Goal: Use online tool/utility: Utilize a website feature to perform a specific function

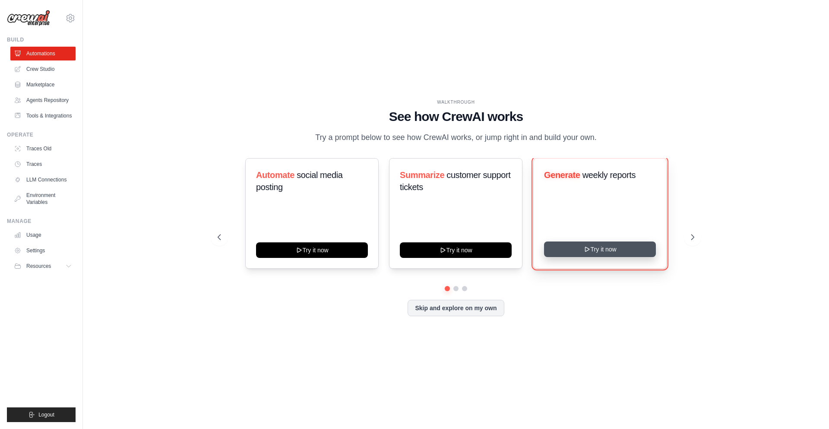
click at [568, 248] on button "Try it now" at bounding box center [600, 249] width 112 height 16
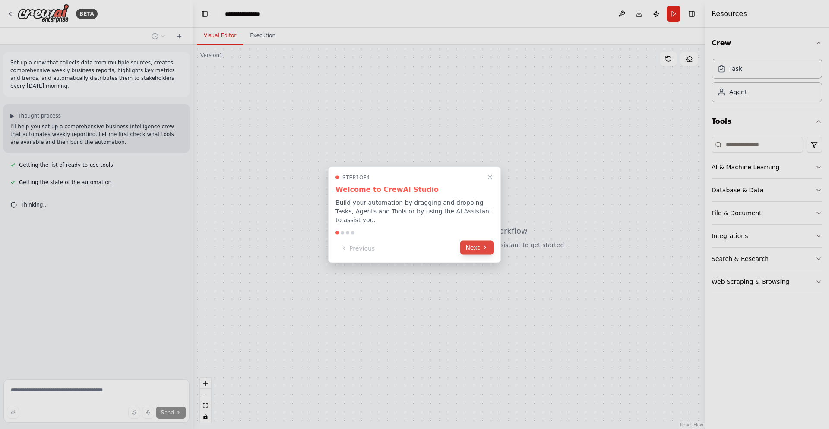
click at [466, 241] on button "Next" at bounding box center [476, 247] width 33 height 14
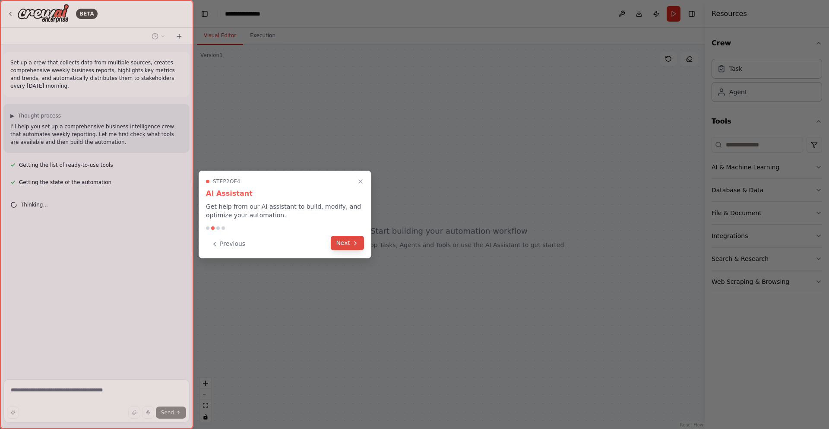
click at [346, 241] on button "Next" at bounding box center [347, 243] width 33 height 14
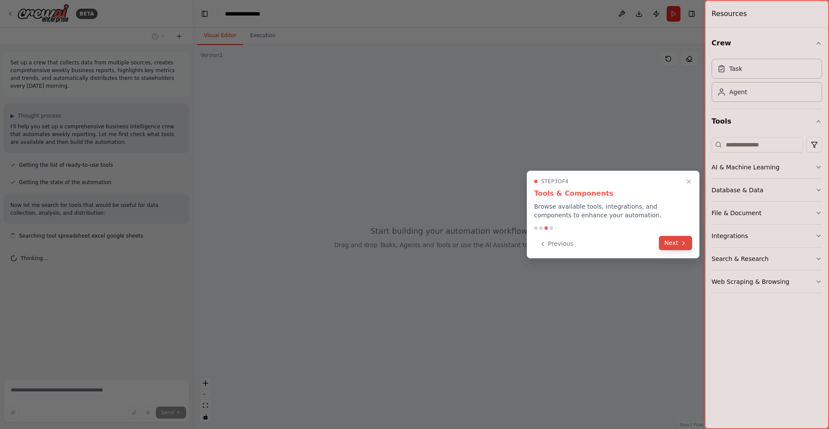
click at [667, 244] on button "Next" at bounding box center [675, 243] width 33 height 14
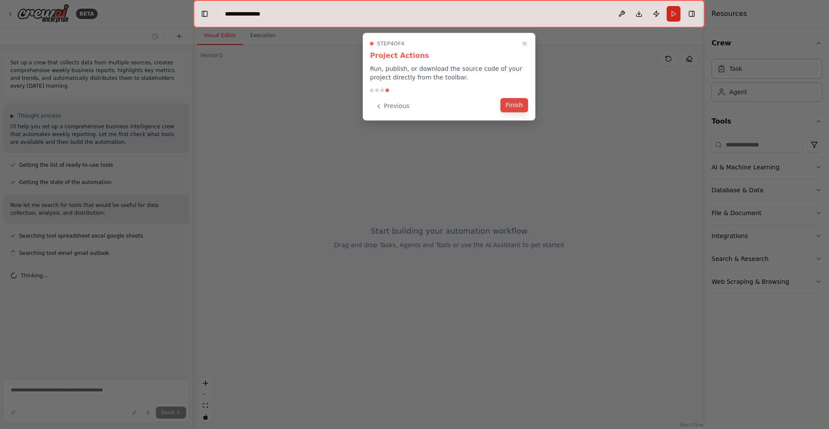
click at [520, 103] on button "Finish" at bounding box center [515, 105] width 28 height 14
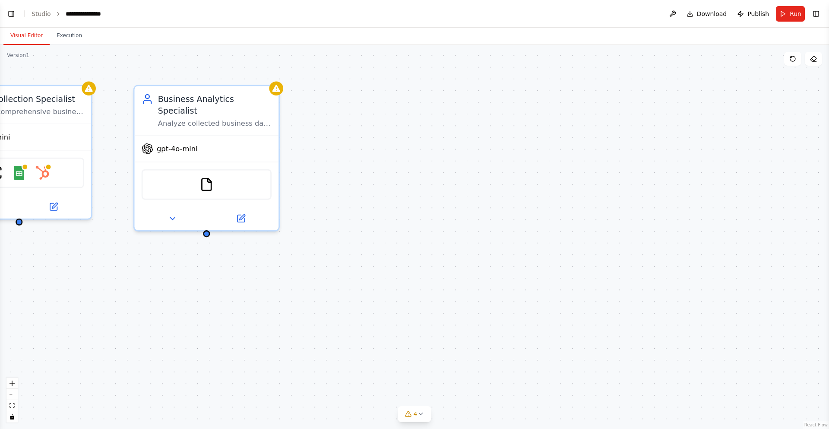
scroll to position [86, 0]
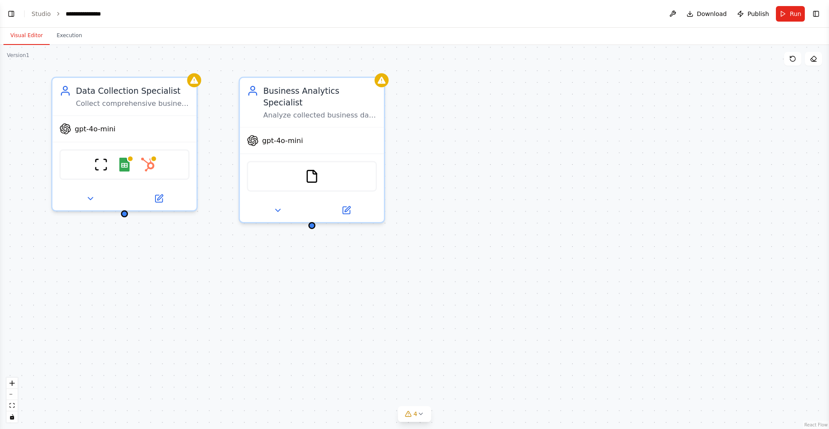
drag, startPoint x: 358, startPoint y: 162, endPoint x: 484, endPoint y: 152, distance: 126.5
click at [484, 152] on div "Data Collection Specialist Collect comprehensive business data from multiple so…" at bounding box center [414, 237] width 829 height 384
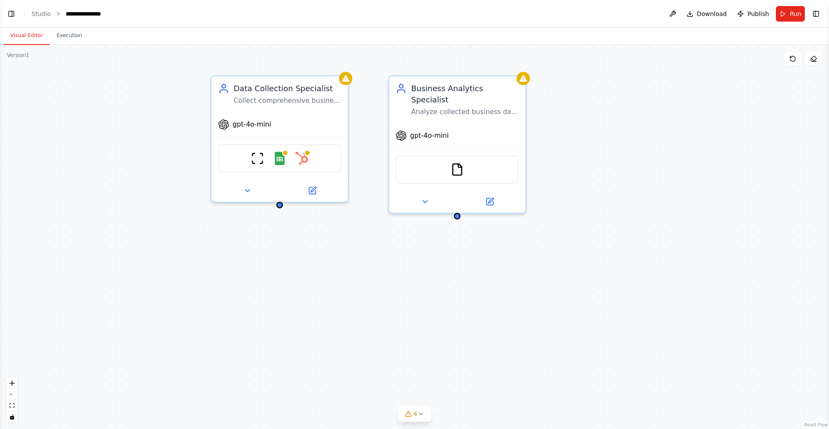
drag, startPoint x: 204, startPoint y: 298, endPoint x: 321, endPoint y: 294, distance: 116.7
click at [321, 294] on div "Data Collection Specialist Collect comprehensive business data from multiple so…" at bounding box center [414, 237] width 829 height 384
click at [12, 16] on button "Toggle Left Sidebar" at bounding box center [11, 14] width 12 height 12
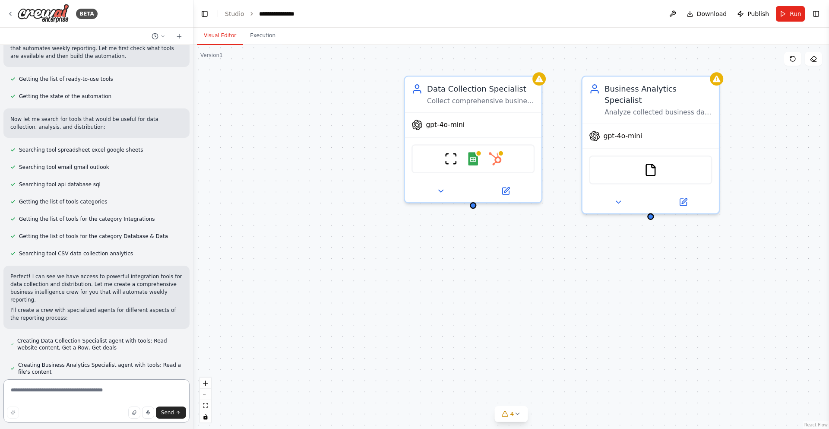
click at [66, 389] on textarea at bounding box center [96, 400] width 186 height 43
type textarea "********"
click at [132, 391] on textarea at bounding box center [96, 400] width 186 height 43
paste textarea "**********"
type textarea "**********"
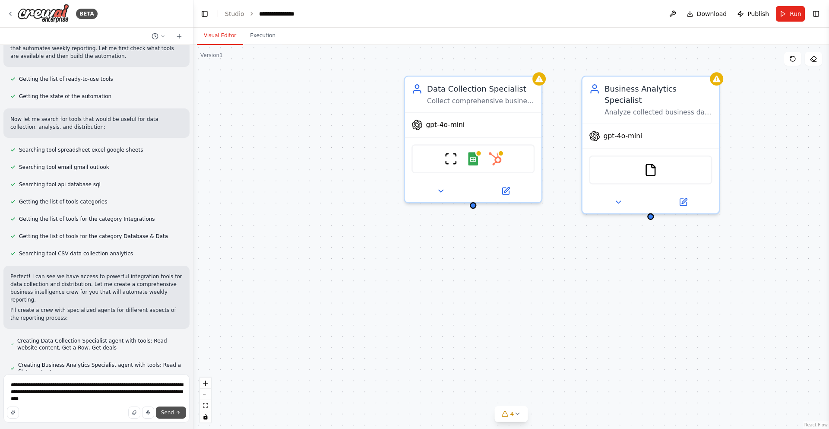
click at [180, 414] on icon "submit" at bounding box center [178, 412] width 5 height 5
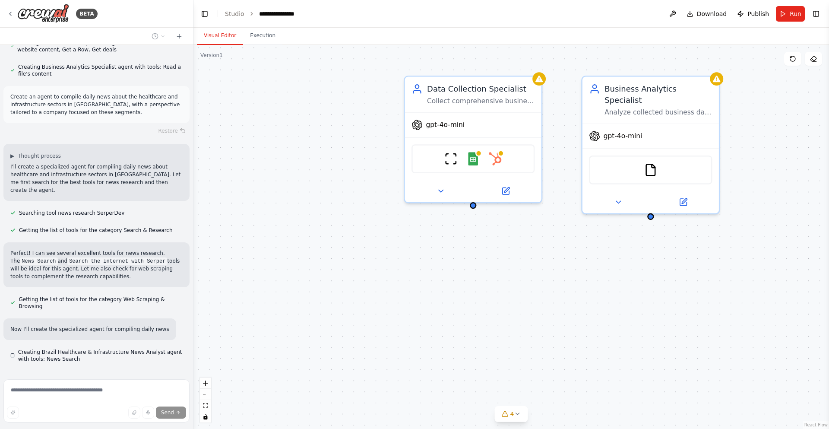
scroll to position [392, 0]
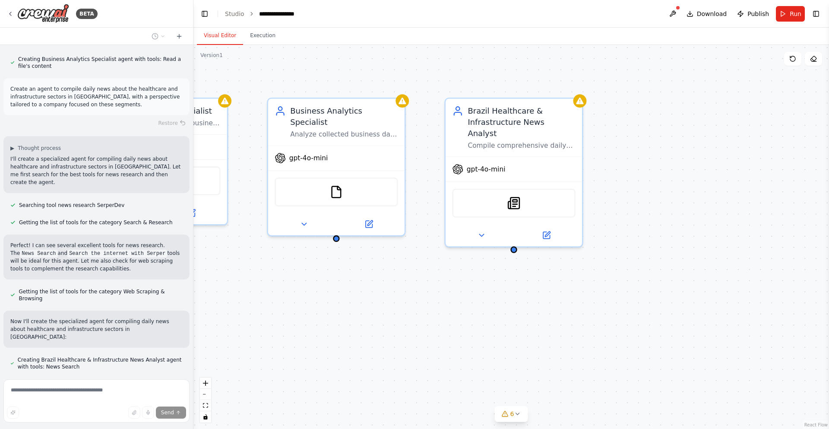
drag, startPoint x: 369, startPoint y: 306, endPoint x: 54, endPoint y: 330, distance: 315.7
click at [54, 330] on div "BETA Set up a crew that collects data from multiple sources, creates comprehens…" at bounding box center [414, 214] width 829 height 429
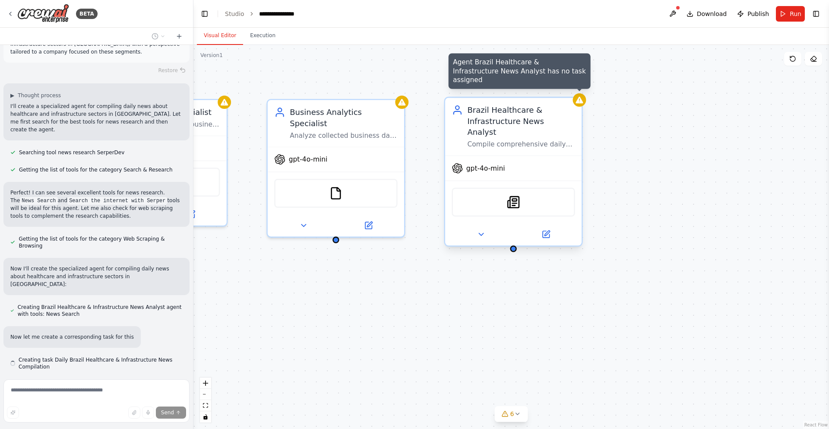
scroll to position [452, 0]
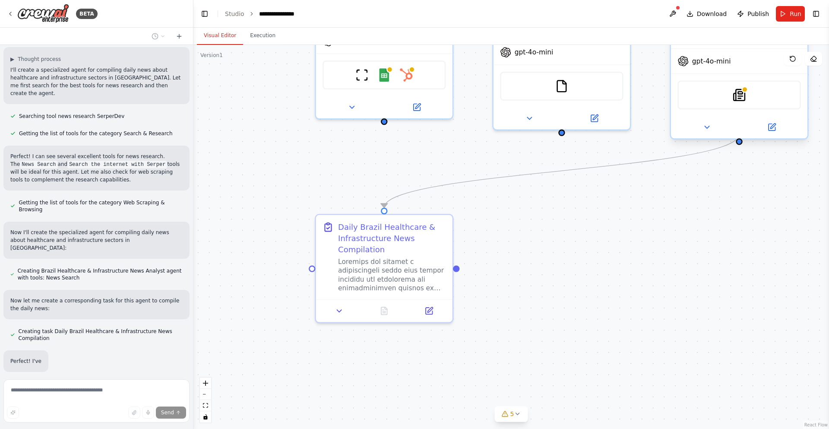
drag, startPoint x: 363, startPoint y: 296, endPoint x: 588, endPoint y: 189, distance: 249.6
click at [588, 189] on div ".deletable-edge-delete-btn { width: 20px; height: 20px; border: 0px solid #ffff…" at bounding box center [512, 237] width 636 height 384
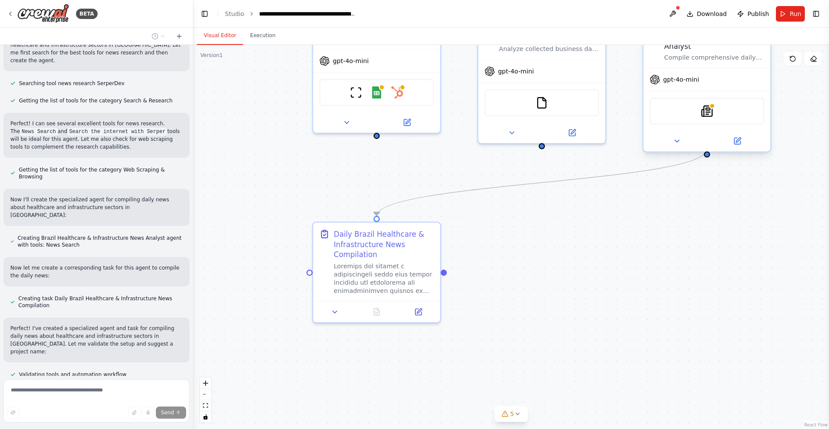
scroll to position [538, 0]
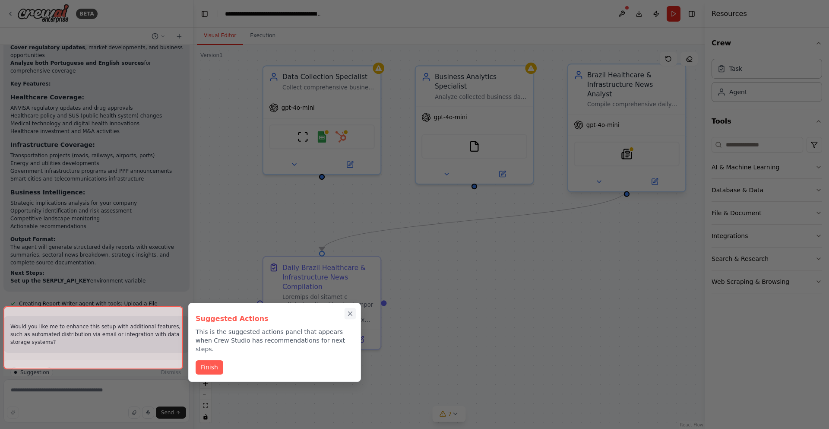
click at [350, 311] on icon "Close walkthrough" at bounding box center [350, 314] width 8 height 8
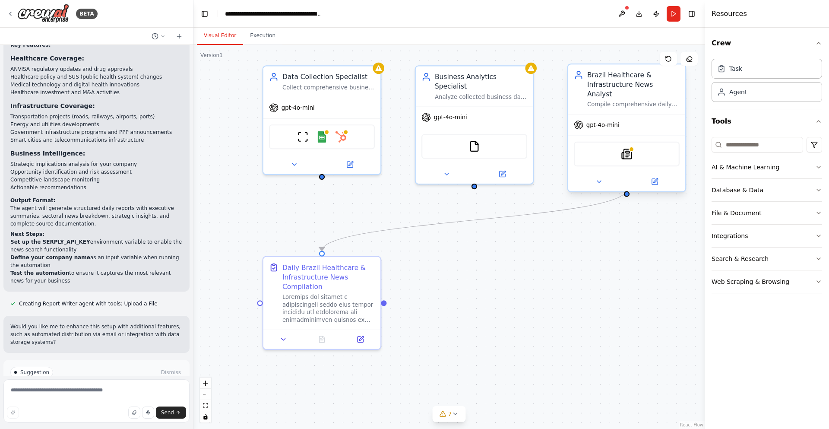
scroll to position [1054, 0]
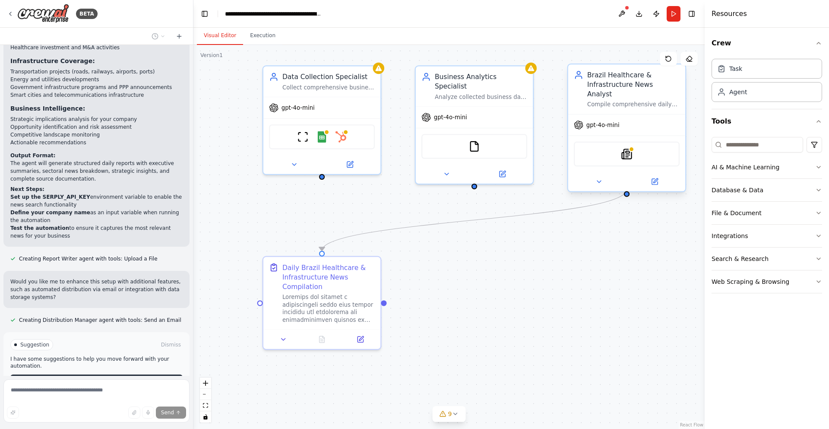
click at [106, 378] on span "Run Automation" at bounding box center [100, 381] width 42 height 7
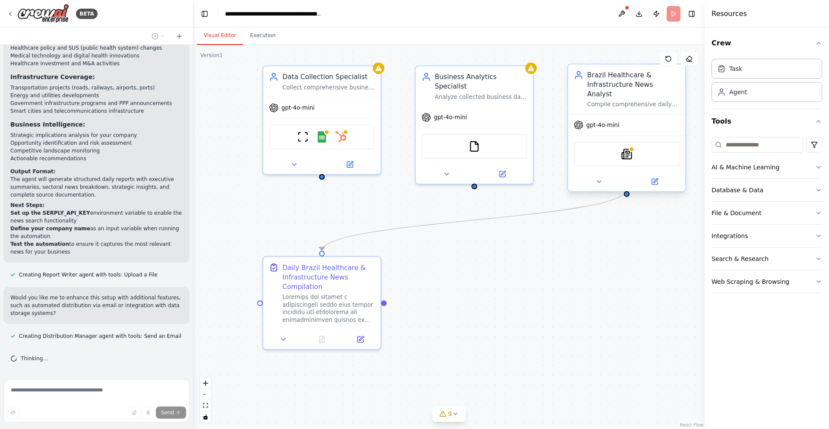
scroll to position [984, 0]
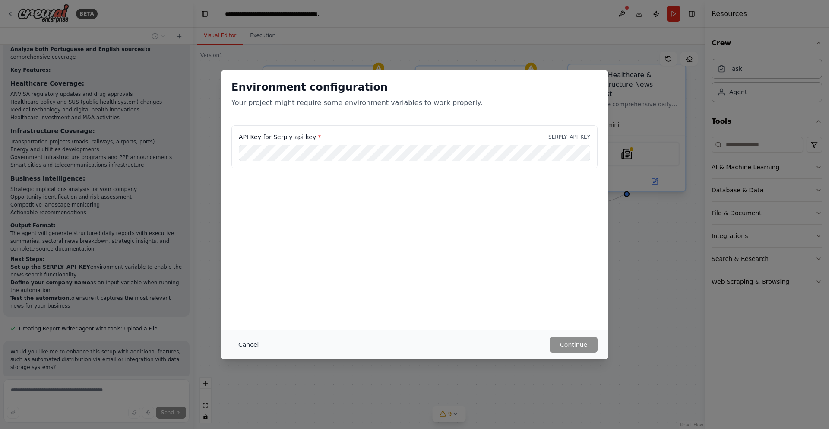
click at [250, 343] on button "Cancel" at bounding box center [249, 345] width 34 height 16
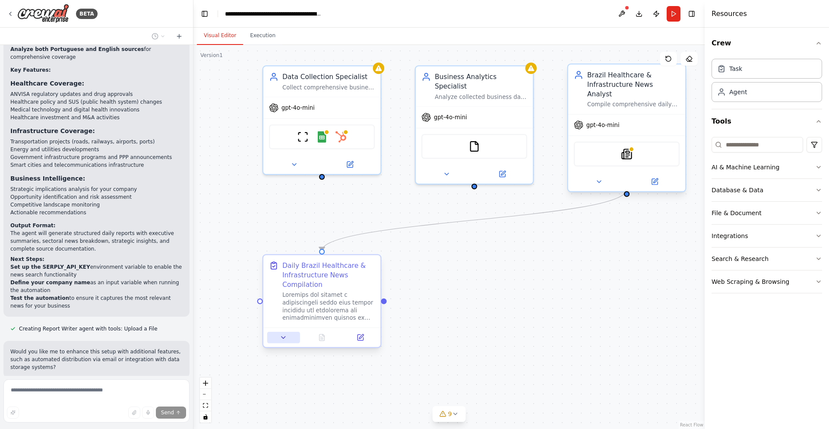
click at [281, 339] on icon at bounding box center [284, 337] width 8 height 8
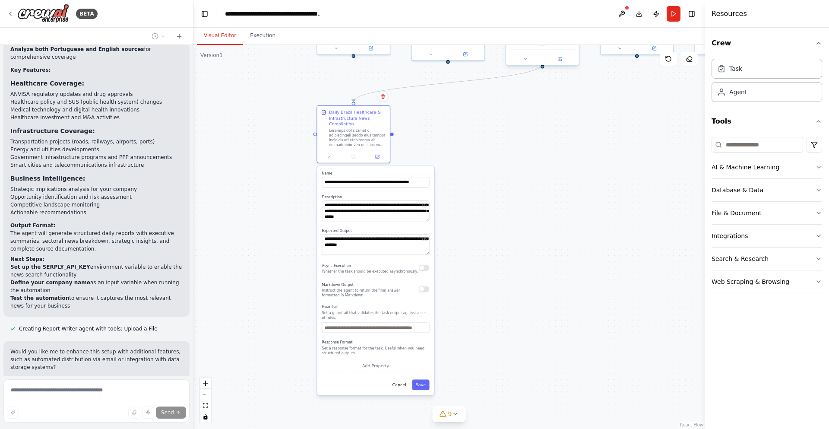
drag, startPoint x: 204, startPoint y: 283, endPoint x: 457, endPoint y: 116, distance: 303.0
click at [457, 116] on div ".deletable-edge-delete-btn { width: 20px; height: 20px; border: 0px solid #ffff…" at bounding box center [449, 237] width 511 height 384
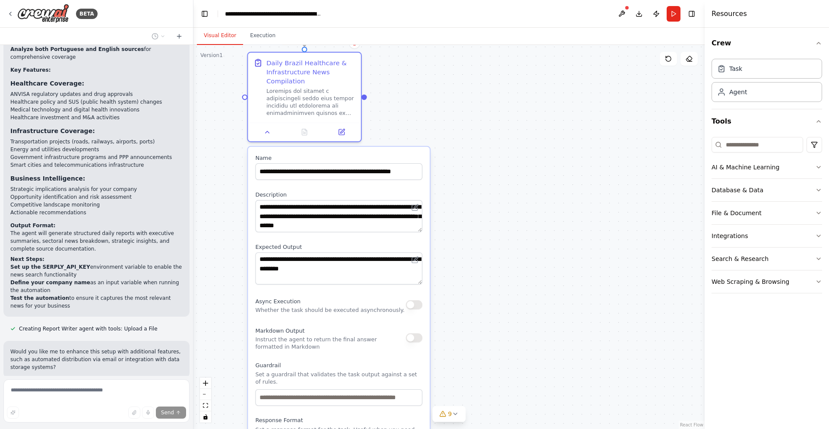
click at [435, 134] on div ".deletable-edge-delete-btn { width: 20px; height: 20px; border: 0px solid #ffff…" at bounding box center [449, 237] width 511 height 384
click at [403, 125] on div ".deletable-edge-delete-btn { width: 20px; height: 20px; border: 0px solid #ffff…" at bounding box center [449, 237] width 511 height 384
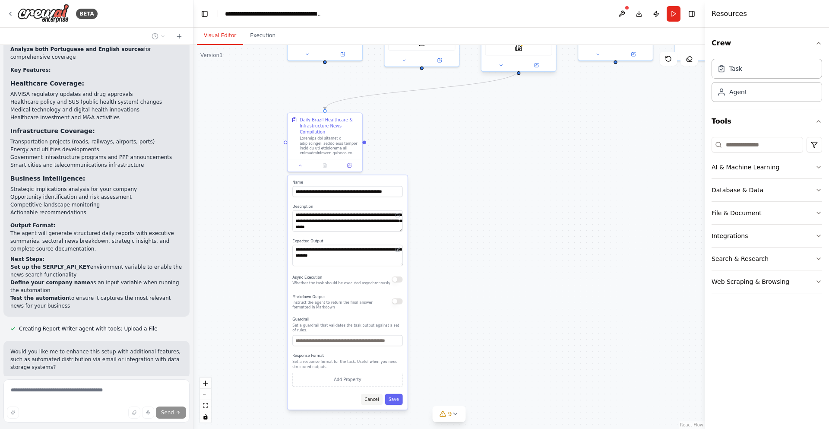
click at [380, 399] on button "Cancel" at bounding box center [372, 399] width 22 height 11
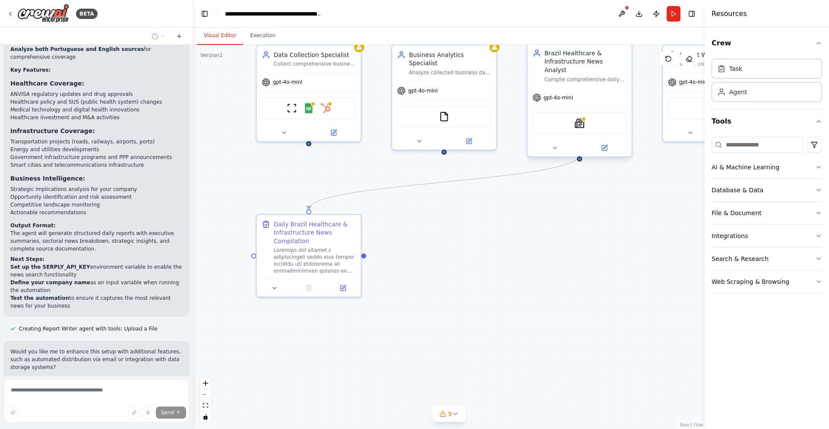
drag, startPoint x: 410, startPoint y: 220, endPoint x: 400, endPoint y: 384, distance: 164.5
click at [400, 384] on div ".deletable-edge-delete-btn { width: 20px; height: 20px; border: 0px solid #ffff…" at bounding box center [449, 237] width 511 height 384
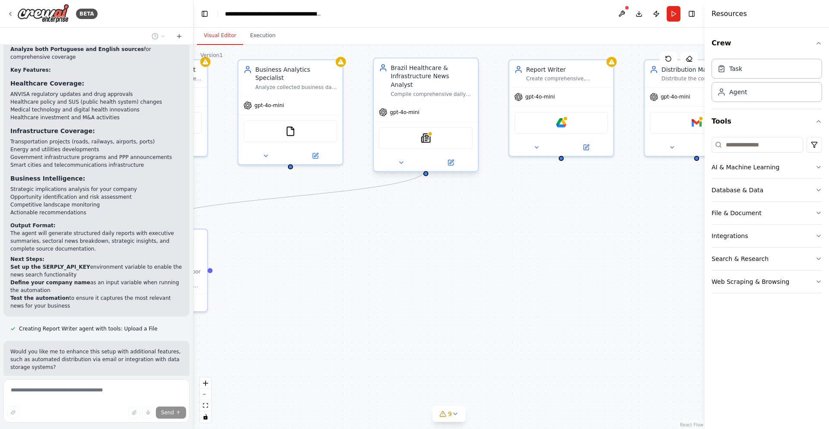
drag, startPoint x: 464, startPoint y: 308, endPoint x: 314, endPoint y: 313, distance: 150.4
click at [314, 313] on div ".deletable-edge-delete-btn { width: 20px; height: 20px; border: 0px solid #ffff…" at bounding box center [449, 237] width 511 height 384
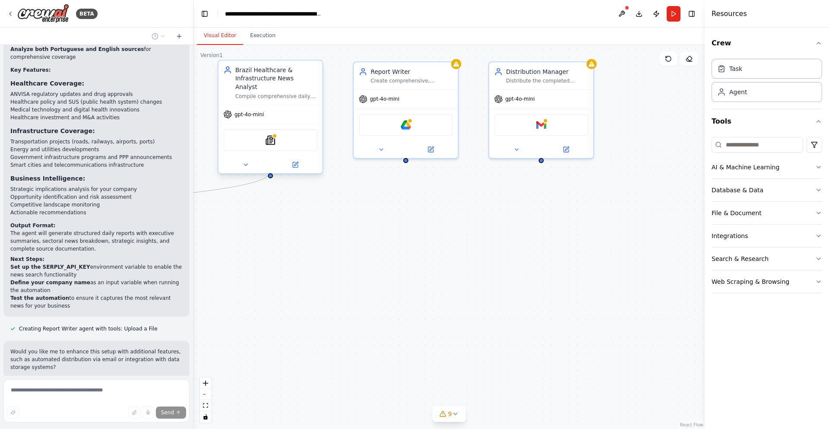
drag, startPoint x: 516, startPoint y: 233, endPoint x: 355, endPoint y: 239, distance: 161.2
click at [355, 239] on div ".deletable-edge-delete-btn { width: 20px; height: 20px; border: 0px solid #ffff…" at bounding box center [449, 237] width 511 height 384
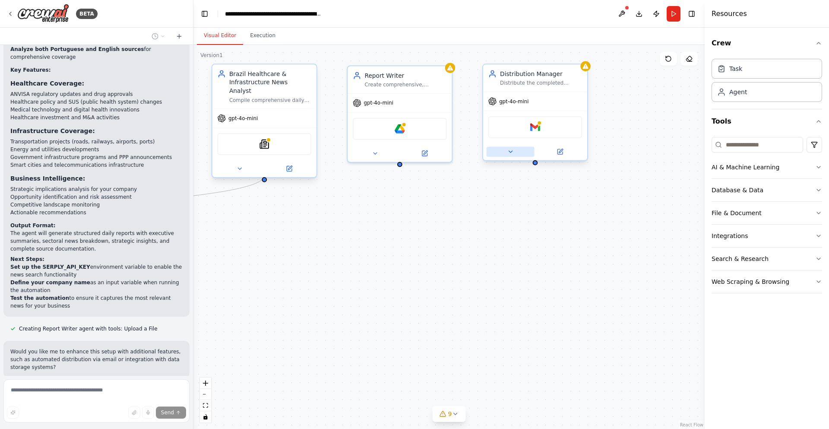
click at [512, 153] on icon at bounding box center [510, 151] width 7 height 7
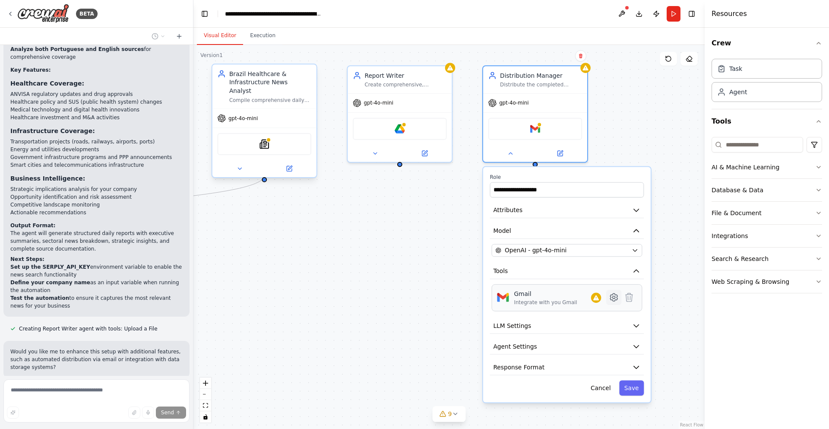
click at [615, 297] on icon at bounding box center [614, 297] width 3 height 3
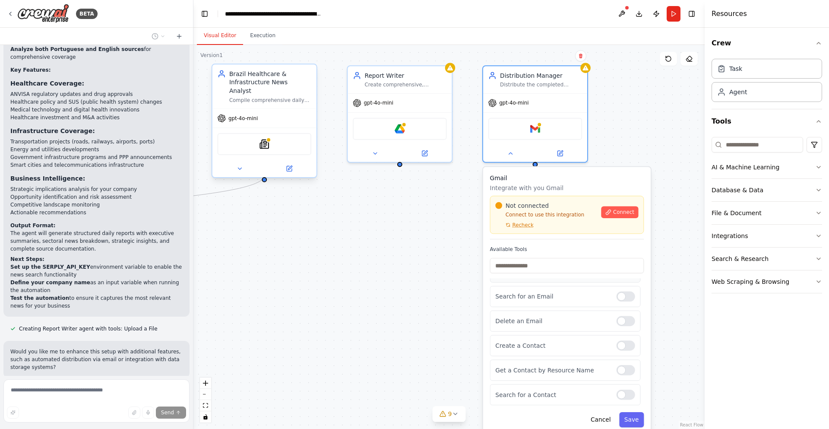
scroll to position [92, 0]
click at [603, 422] on button "Cancel" at bounding box center [601, 419] width 30 height 15
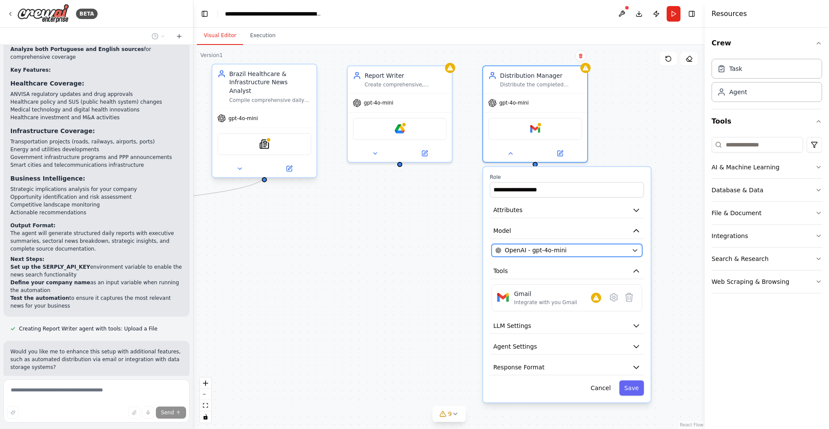
click at [587, 251] on div "OpenAI - gpt-4o-mini" at bounding box center [561, 250] width 133 height 9
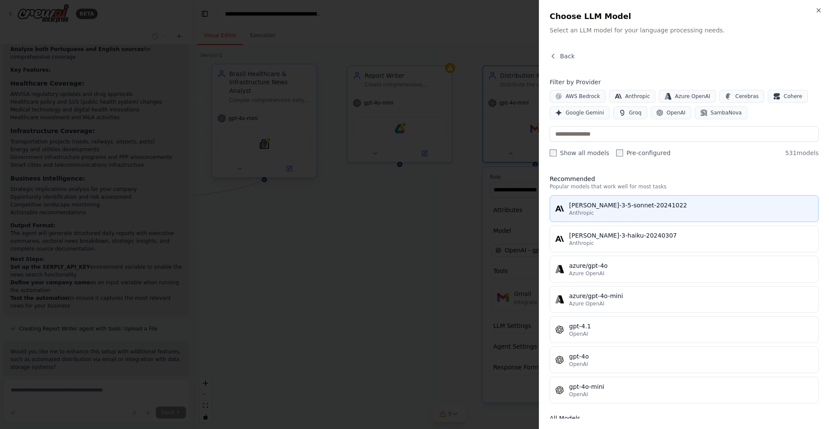
scroll to position [0, 0]
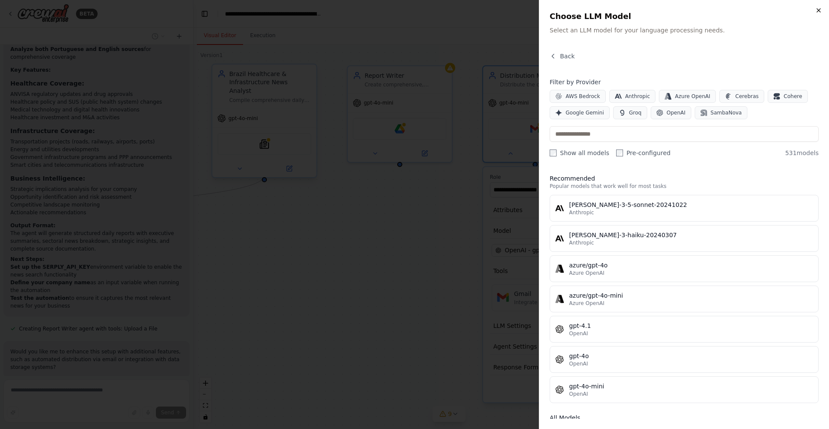
click at [815, 10] on icon "button" at bounding box center [818, 10] width 7 height 7
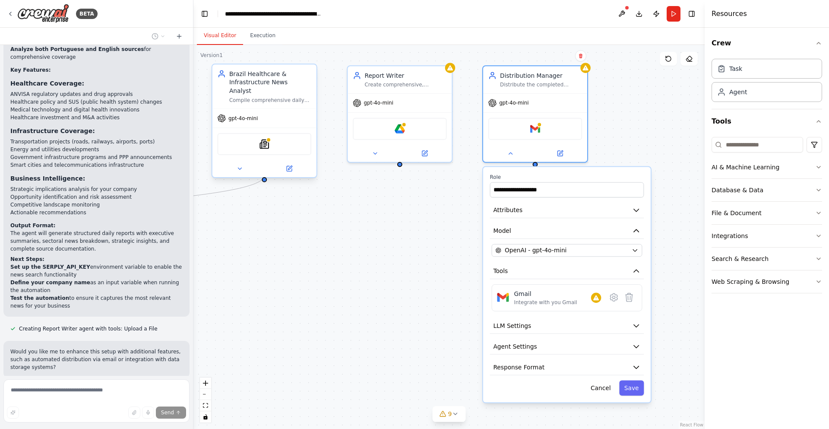
click at [476, 250] on div ".deletable-edge-delete-btn { width: 20px; height: 20px; border: 0px solid #ffff…" at bounding box center [449, 237] width 511 height 384
click at [463, 241] on div ".deletable-edge-delete-btn { width: 20px; height: 20px; border: 0px solid #ffff…" at bounding box center [449, 237] width 511 height 384
click at [611, 391] on button "Cancel" at bounding box center [601, 387] width 30 height 15
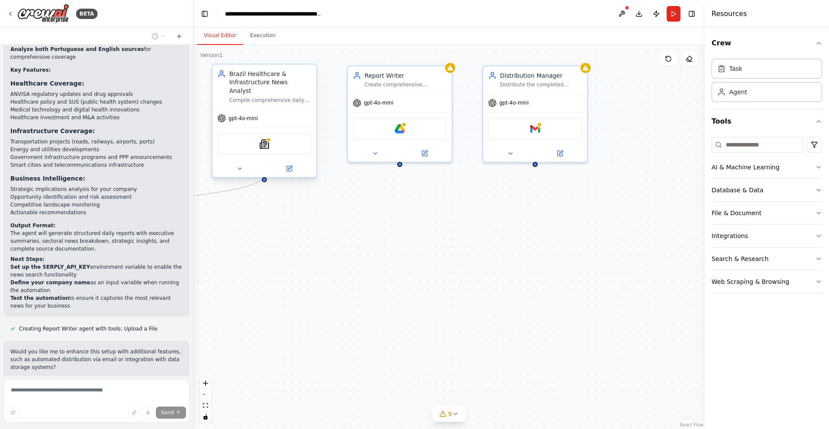
drag, startPoint x: 490, startPoint y: 303, endPoint x: 642, endPoint y: 278, distance: 153.7
click at [642, 278] on div ".deletable-edge-delete-btn { width: 20px; height: 20px; border: 0px solid #ffff…" at bounding box center [449, 237] width 511 height 384
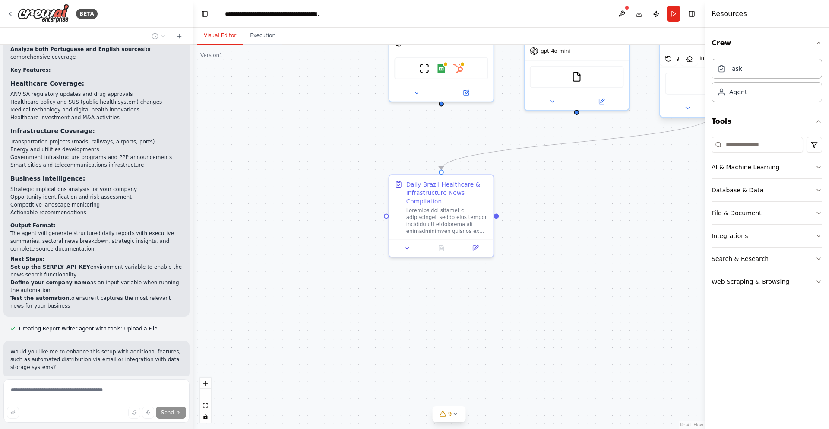
drag, startPoint x: 393, startPoint y: 235, endPoint x: 616, endPoint y: 211, distance: 224.1
click at [673, 197] on div ".deletable-edge-delete-btn { width: 20px; height: 20px; border: 0px solid #ffff…" at bounding box center [449, 237] width 511 height 384
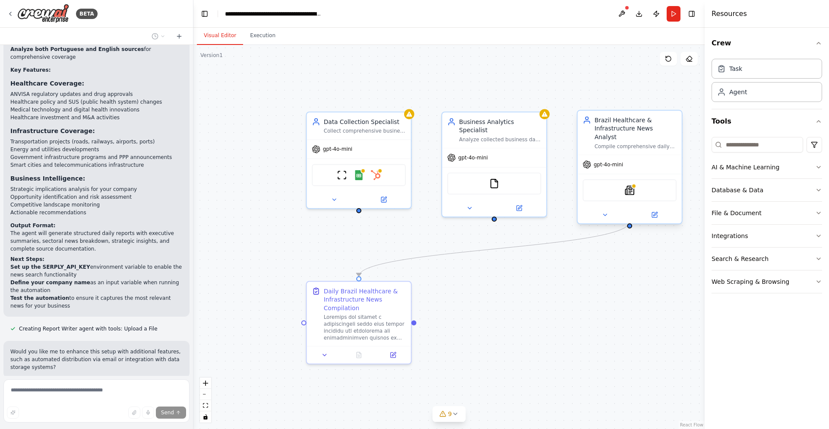
drag, startPoint x: 333, startPoint y: 192, endPoint x: 213, endPoint y: 300, distance: 161.2
click at [213, 300] on div ".deletable-edge-delete-btn { width: 20px; height: 20px; border: 0px solid #ffff…" at bounding box center [449, 237] width 511 height 384
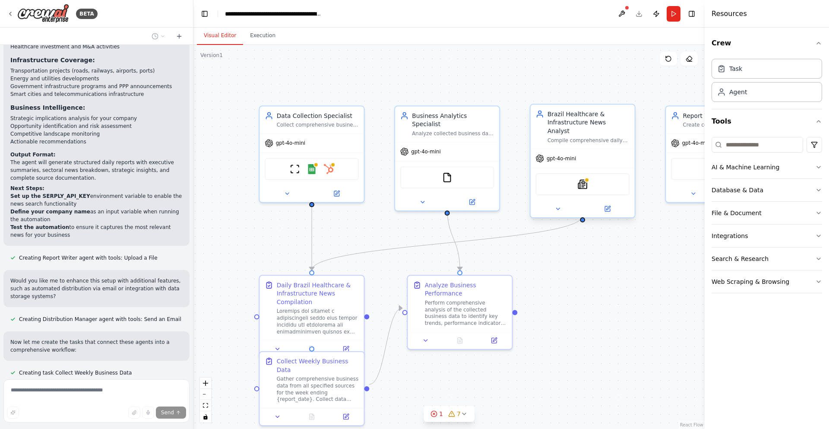
scroll to position [1072, 0]
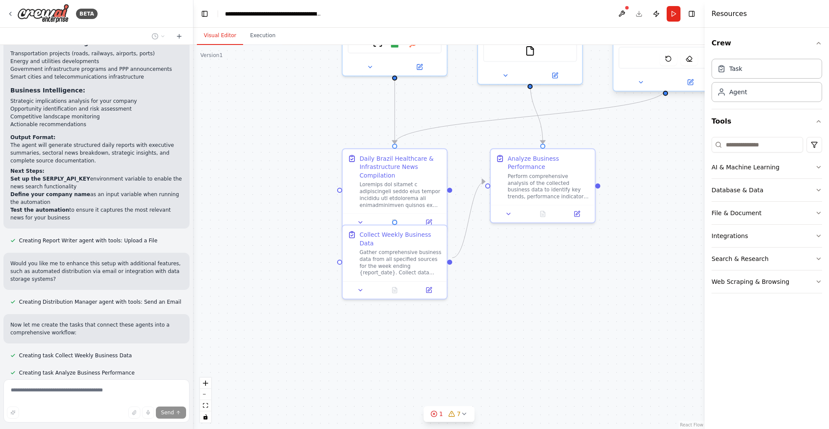
drag, startPoint x: 393, startPoint y: 262, endPoint x: 492, endPoint y: 102, distance: 188.1
click at [492, 102] on div ".deletable-edge-delete-btn { width: 20px; height: 20px; border: 0px solid #ffff…" at bounding box center [449, 237] width 511 height 384
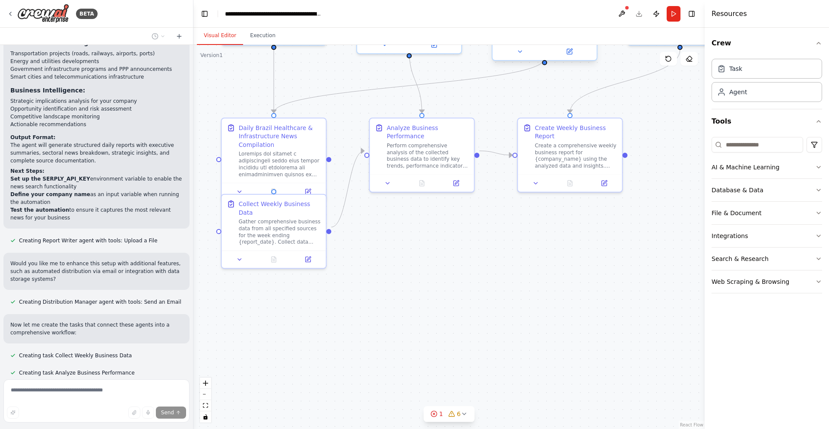
drag, startPoint x: 527, startPoint y: 254, endPoint x: 397, endPoint y: 252, distance: 130.0
click at [397, 252] on div ".deletable-edge-delete-btn { width: 20px; height: 20px; border: 0px solid #ffff…" at bounding box center [449, 237] width 511 height 384
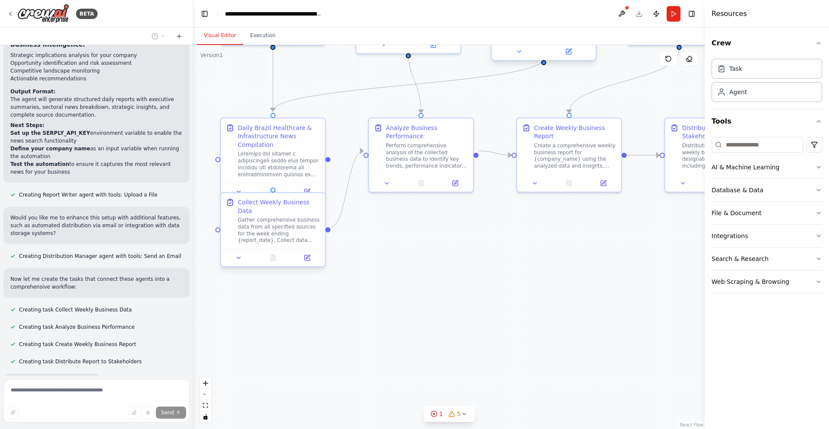
scroll to position [1143, 0]
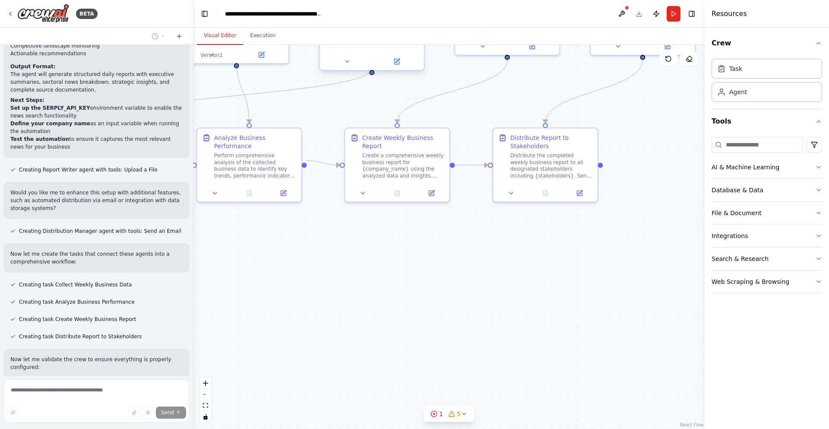
drag, startPoint x: 594, startPoint y: 251, endPoint x: 413, endPoint y: 273, distance: 182.2
click at [413, 273] on div ".deletable-edge-delete-btn { width: 20px; height: 20px; border: 0px solid #ffff…" at bounding box center [449, 237] width 511 height 384
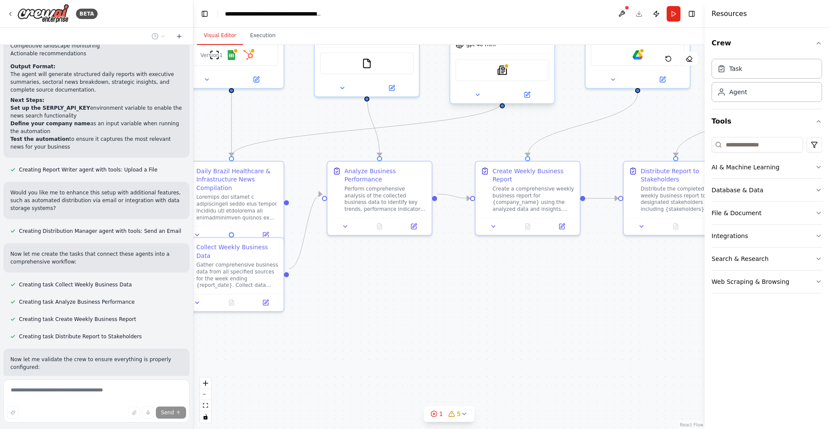
drag, startPoint x: 479, startPoint y: 270, endPoint x: 615, endPoint y: 293, distance: 138.0
click at [615, 293] on div ".deletable-edge-delete-btn { width: 20px; height: 20px; border: 0px solid #ffff…" at bounding box center [449, 237] width 511 height 384
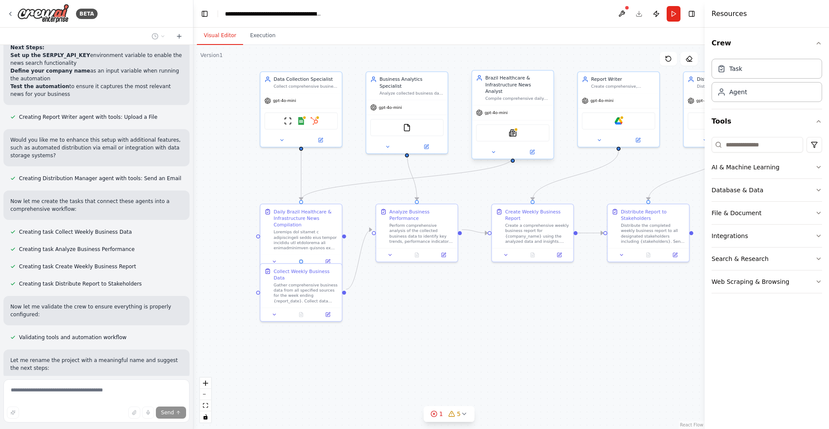
scroll to position [1204, 0]
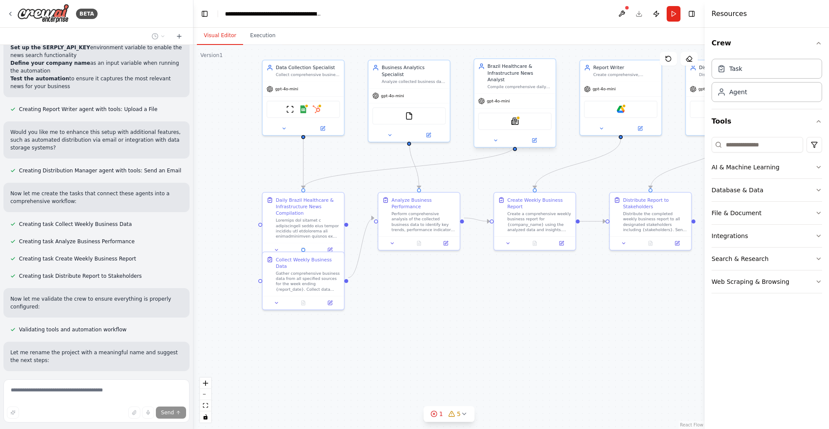
drag, startPoint x: 344, startPoint y: 277, endPoint x: 348, endPoint y: 280, distance: 4.6
click at [348, 280] on div ".deletable-edge-delete-btn { width: 20px; height: 20px; border: 0px solid #ffff…" at bounding box center [449, 237] width 511 height 384
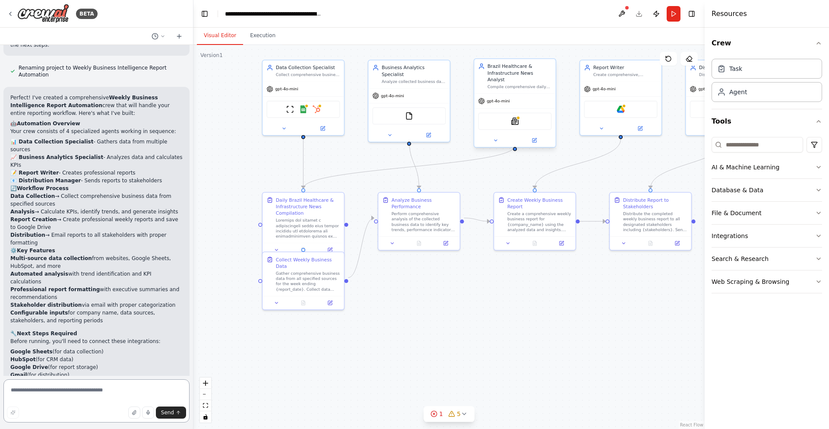
scroll to position [1575, 0]
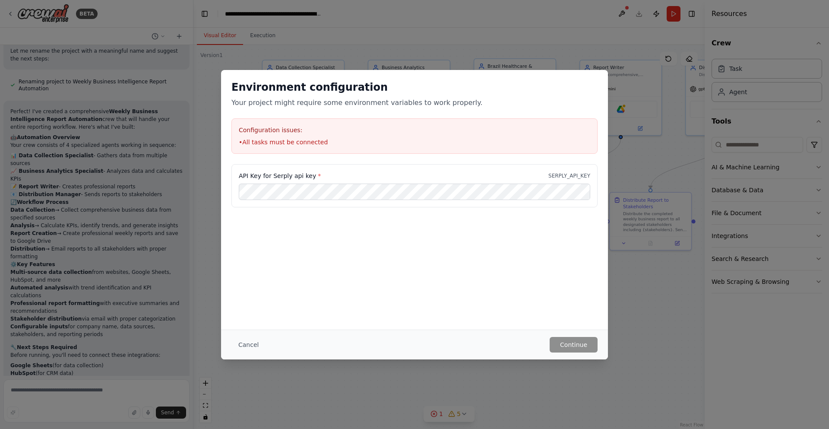
click at [285, 174] on label "API Key for Serply api key *" at bounding box center [280, 175] width 82 height 9
click at [323, 241] on div "API Key for Serply api key * SERPLY_API_KEY" at bounding box center [414, 207] width 387 height 86
click at [242, 347] on button "Cancel" at bounding box center [249, 345] width 34 height 16
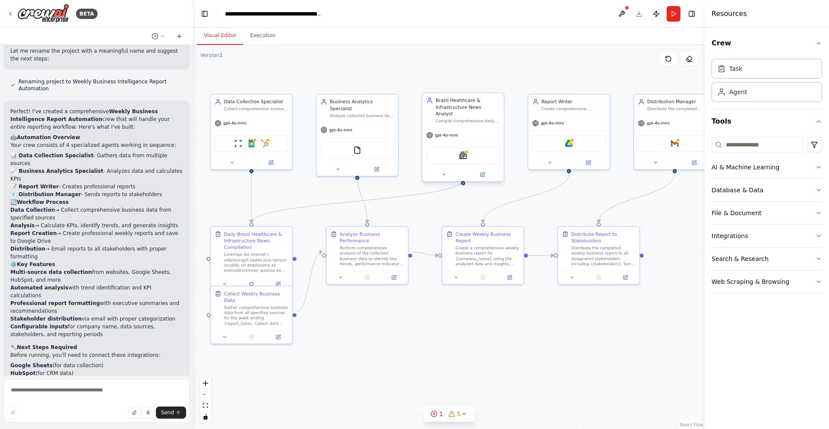
drag, startPoint x: 470, startPoint y: 309, endPoint x: 418, endPoint y: 344, distance: 62.3
click at [418, 344] on div ".deletable-edge-delete-btn { width: 20px; height: 20px; border: 0px solid #ffff…" at bounding box center [449, 237] width 511 height 384
click at [678, 144] on img at bounding box center [675, 143] width 8 height 8
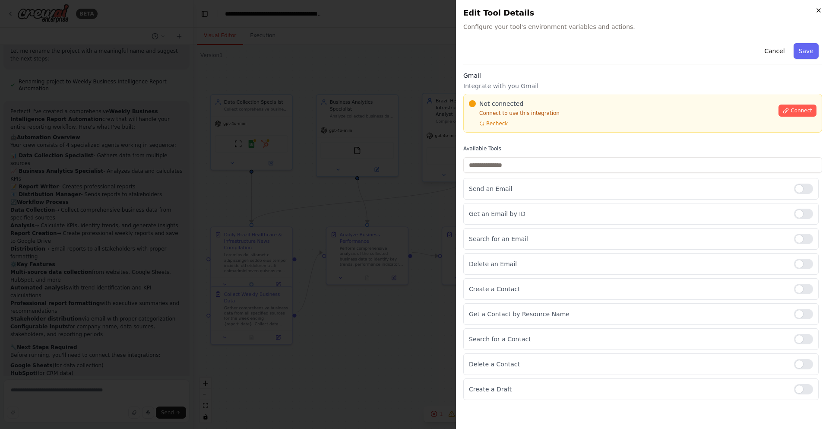
click at [816, 8] on icon "button" at bounding box center [818, 10] width 7 height 7
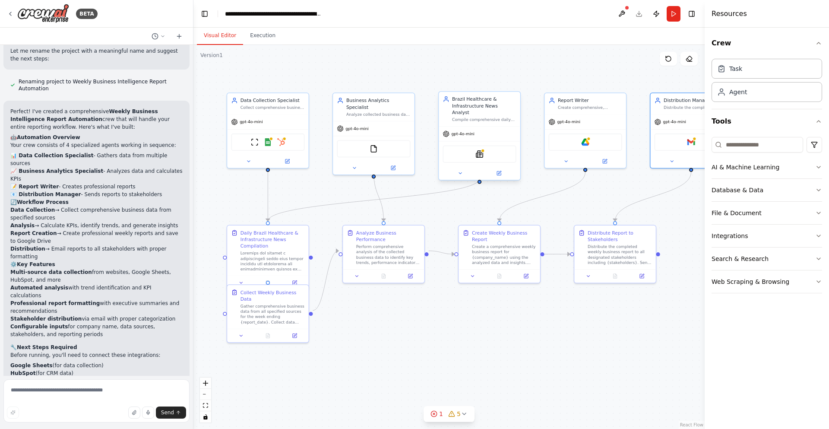
drag, startPoint x: 671, startPoint y: 226, endPoint x: 692, endPoint y: 216, distance: 23.8
click at [692, 216] on div ".deletable-edge-delete-btn { width: 20px; height: 20px; border: 0px solid #ffff…" at bounding box center [449, 237] width 511 height 384
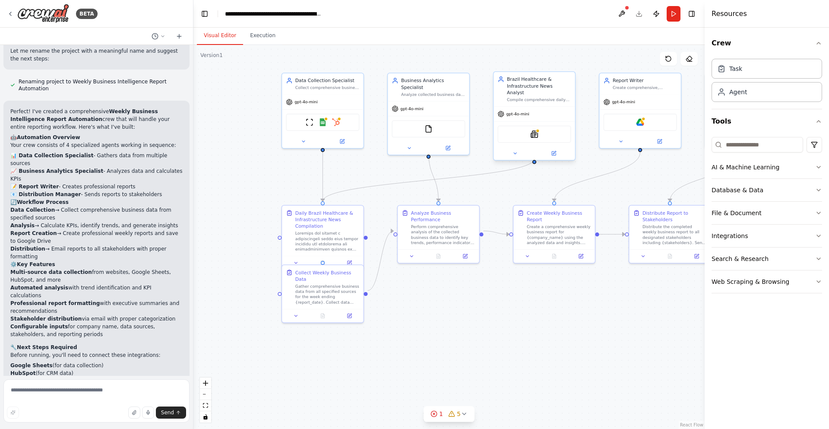
drag, startPoint x: 438, startPoint y: 307, endPoint x: 503, endPoint y: 292, distance: 66.2
click at [503, 292] on div ".deletable-edge-delete-btn { width: 20px; height: 20px; border: 0px solid #ffff…" at bounding box center [449, 237] width 511 height 384
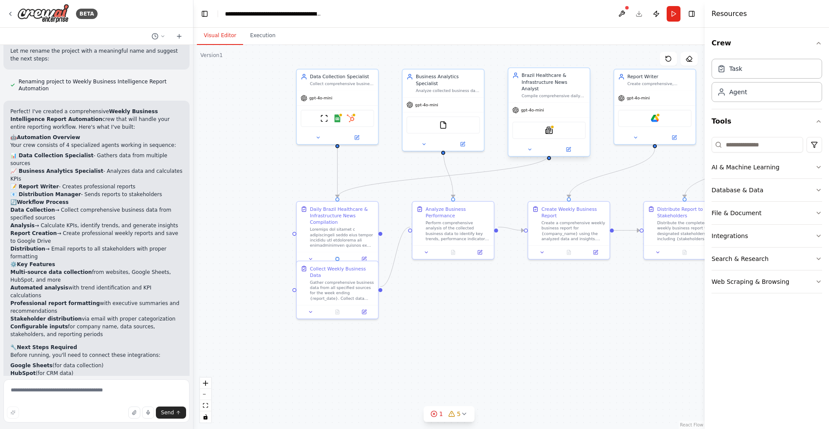
drag, startPoint x: 388, startPoint y: 286, endPoint x: 382, endPoint y: 290, distance: 7.4
click at [382, 290] on div ".deletable-edge-delete-btn { width: 20px; height: 20px; border: 0px solid #ffff…" at bounding box center [449, 237] width 511 height 384
drag, startPoint x: 376, startPoint y: 311, endPoint x: 378, endPoint y: 343, distance: 32.4
click at [378, 343] on div "Collect Weekly Business Data Gather comprehensive business data from all specif…" at bounding box center [337, 321] width 82 height 59
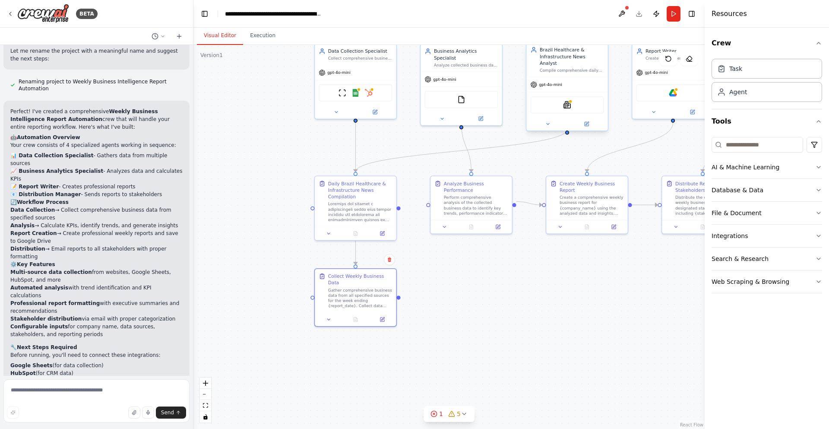
drag, startPoint x: 382, startPoint y: 322, endPoint x: 400, endPoint y: 297, distance: 30.7
click at [400, 297] on div ".deletable-edge-delete-btn { width: 20px; height: 20px; border: 0px solid #ffff…" at bounding box center [449, 237] width 511 height 384
click at [442, 302] on div ".deletable-edge-delete-btn { width: 20px; height: 20px; border: 0px solid #ffff…" at bounding box center [449, 237] width 511 height 384
drag, startPoint x: 427, startPoint y: 202, endPoint x: 399, endPoint y: 298, distance: 99.5
click at [399, 298] on div ".deletable-edge-delete-btn { width: 20px; height: 20px; border: 0px solid #ffff…" at bounding box center [449, 237] width 511 height 384
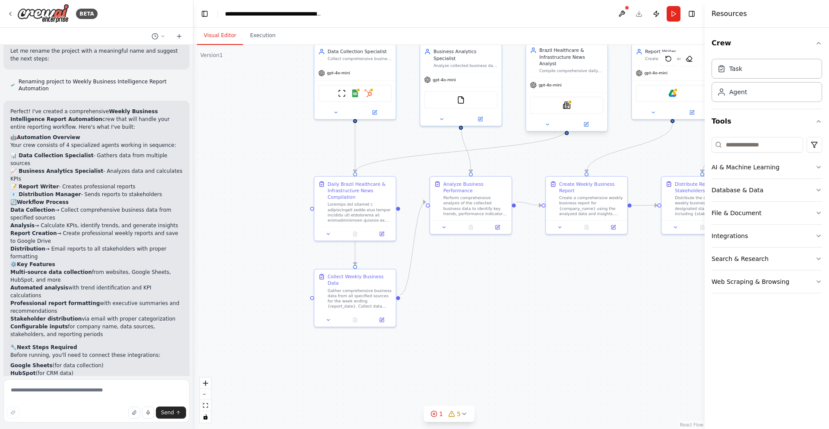
click at [450, 300] on div ".deletable-edge-delete-btn { width: 20px; height: 20px; border: 0px solid #ffff…" at bounding box center [449, 237] width 511 height 384
click at [258, 308] on div ".deletable-edge-delete-btn { width: 20px; height: 20px; border: 0px solid #ffff…" at bounding box center [449, 237] width 511 height 384
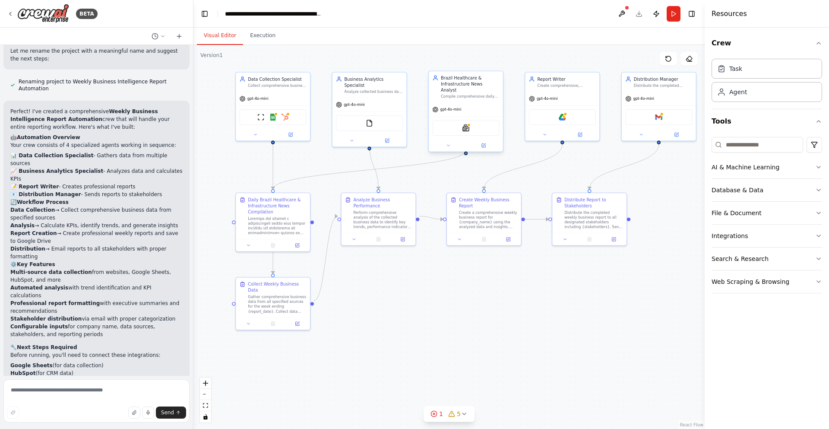
drag, startPoint x: 400, startPoint y: 313, endPoint x: 375, endPoint y: 320, distance: 26.1
click at [375, 320] on div ".deletable-edge-delete-btn { width: 20px; height: 20px; border: 0px solid #ffff…" at bounding box center [449, 237] width 511 height 384
click at [469, 125] on img at bounding box center [467, 128] width 7 height 7
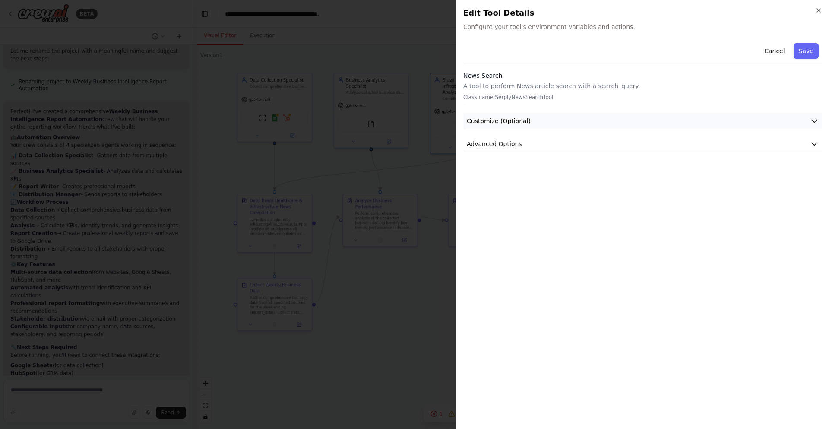
click at [541, 125] on button "Customize (Optional)" at bounding box center [642, 121] width 359 height 16
